Goal: Find specific page/section: Find specific page/section

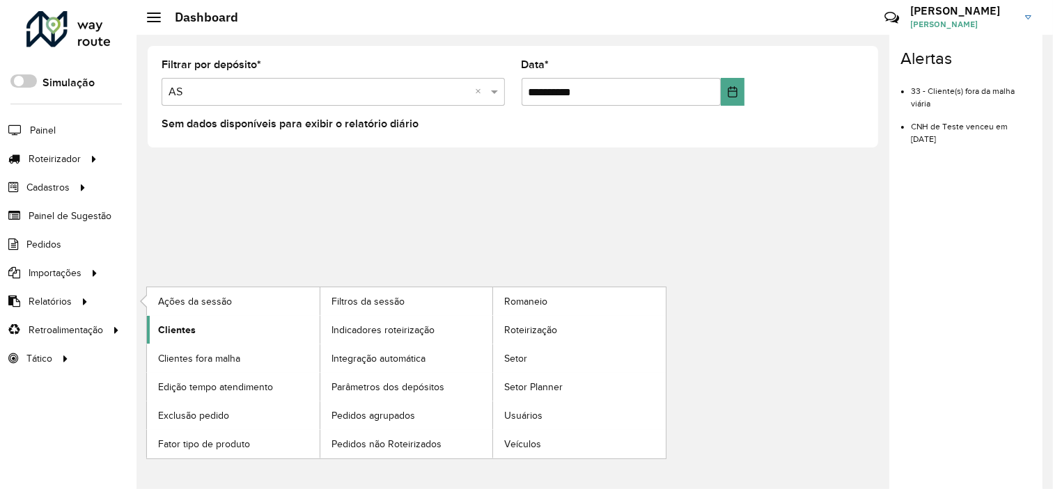
click at [209, 324] on link "Clientes" at bounding box center [233, 330] width 173 height 28
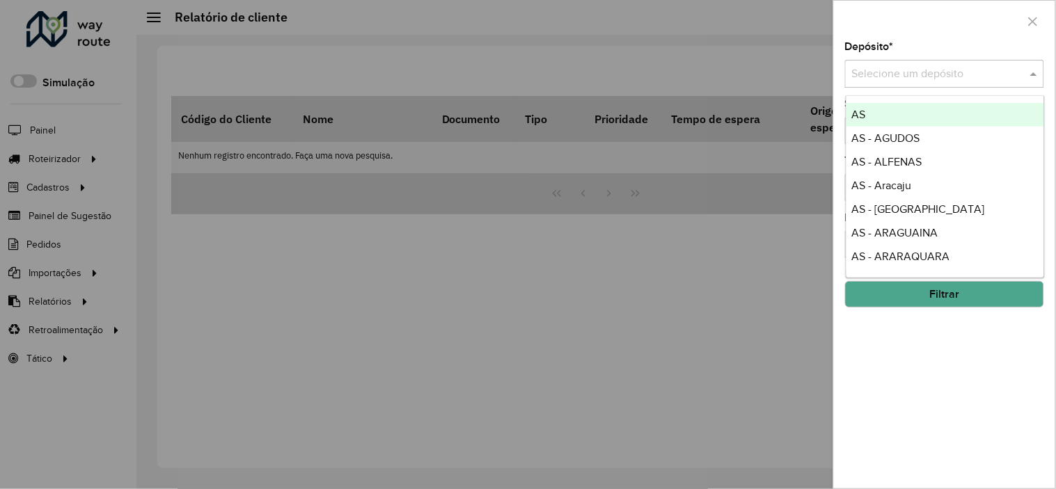
click at [895, 80] on input "text" at bounding box center [930, 74] width 157 height 17
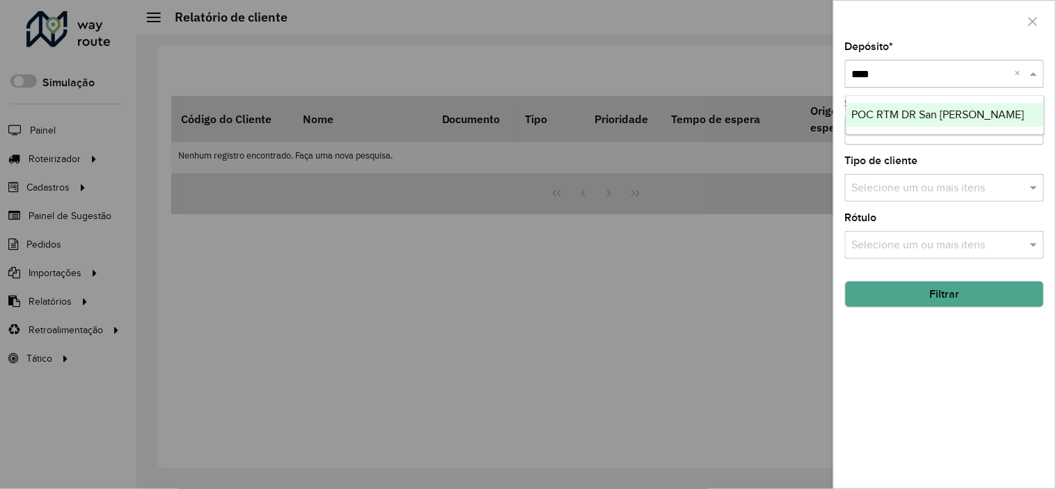
type input "*****"
click at [957, 101] on ng-dropdown-panel "POC RTM DR San [PERSON_NAME]" at bounding box center [945, 115] width 199 height 40
click at [957, 107] on div "POC RTM DR San [PERSON_NAME]" at bounding box center [946, 115] width 198 height 24
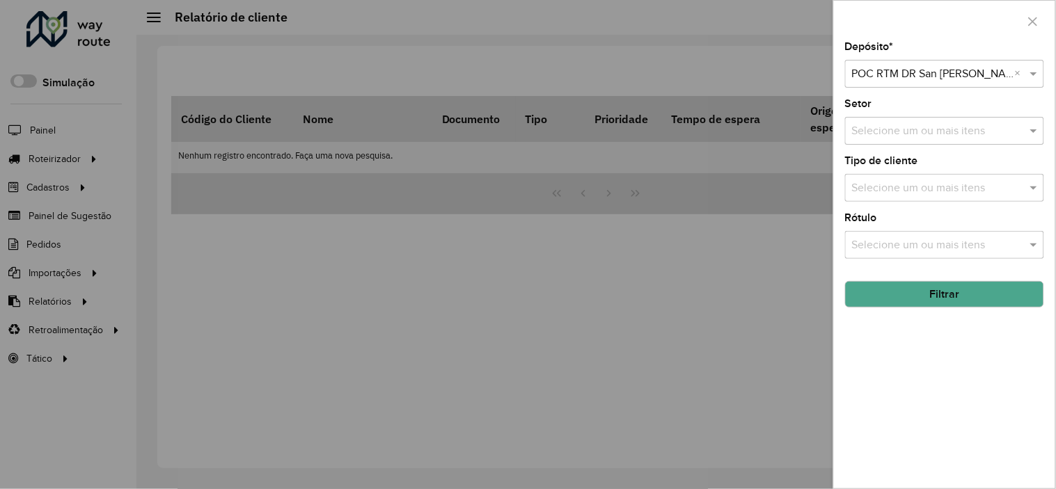
click at [944, 301] on button "Filtrar" at bounding box center [944, 294] width 199 height 26
